Goal: Task Accomplishment & Management: Manage account settings

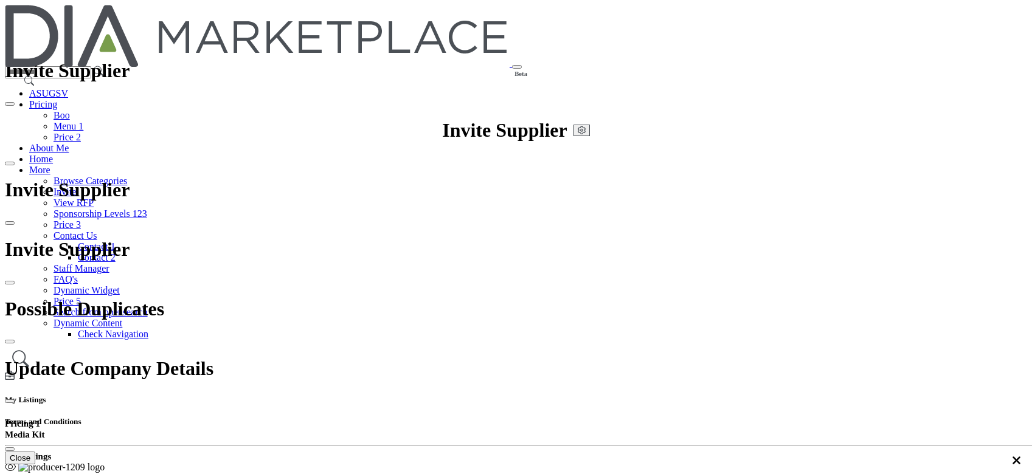
select select "*********"
